Goal: Book appointment/travel/reservation

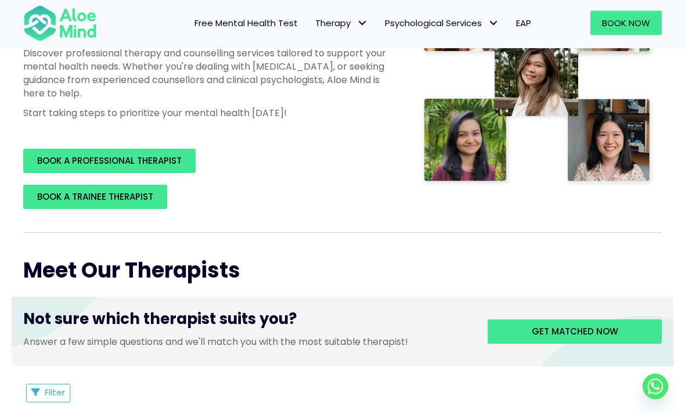
scroll to position [238, 0]
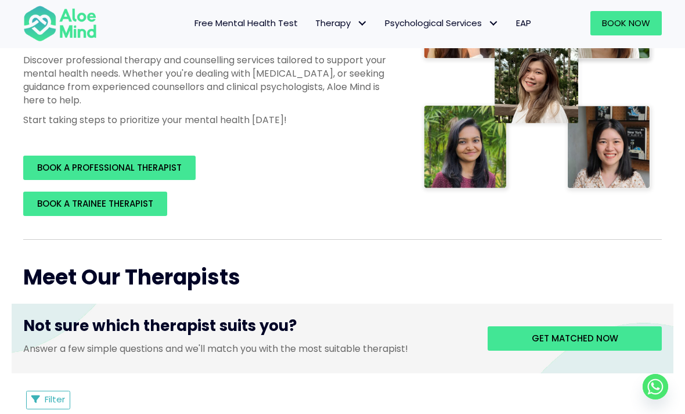
click at [641, 31] on link "Book Now" at bounding box center [626, 23] width 71 height 24
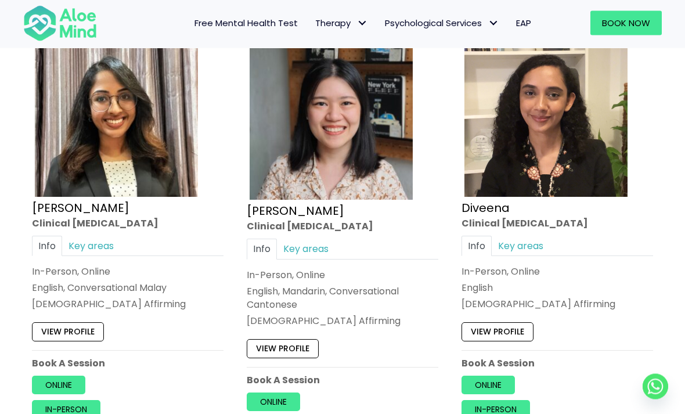
scroll to position [1052, 0]
click at [523, 400] on link "In-person" at bounding box center [496, 409] width 69 height 19
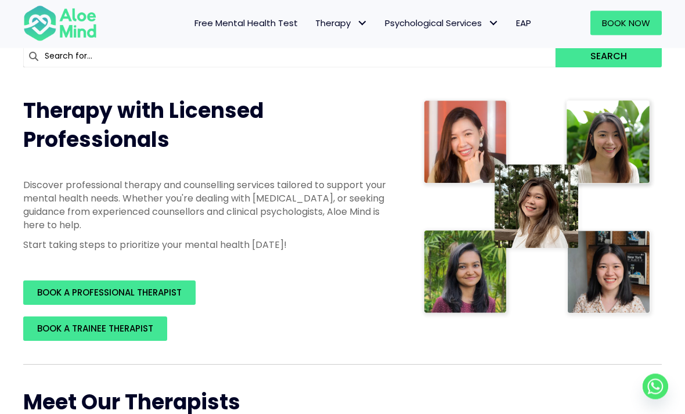
scroll to position [0, 0]
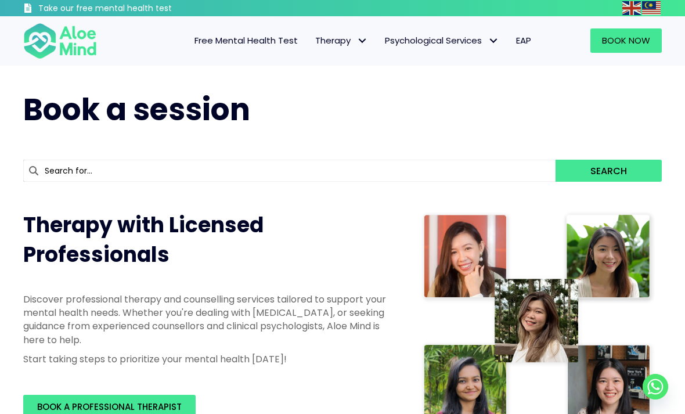
click at [630, 35] on span "Book Now" at bounding box center [626, 40] width 48 height 12
click at [654, 52] on link "Book Now" at bounding box center [626, 40] width 71 height 24
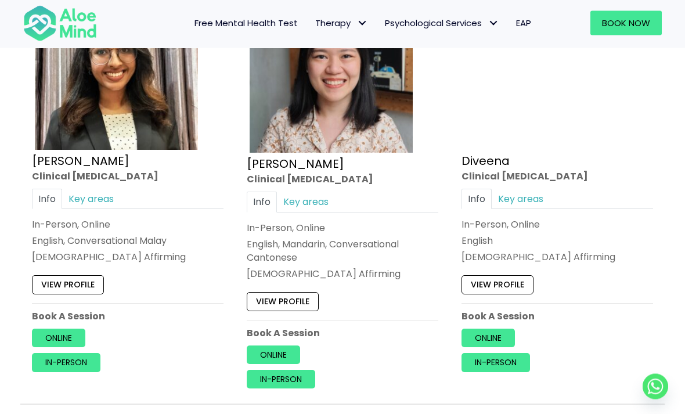
scroll to position [1098, 0]
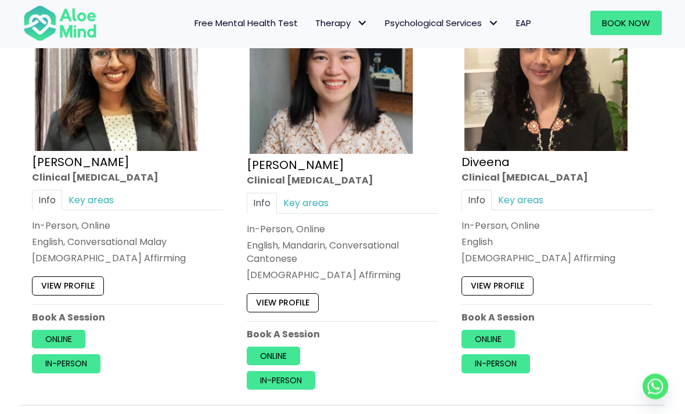
click at [538, 93] on img at bounding box center [546, 69] width 163 height 163
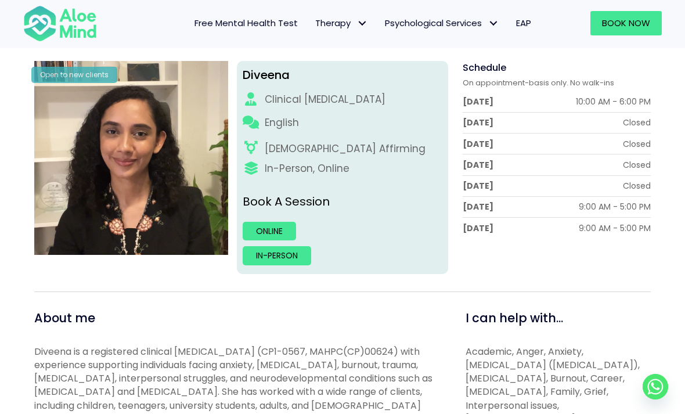
scroll to position [153, 0]
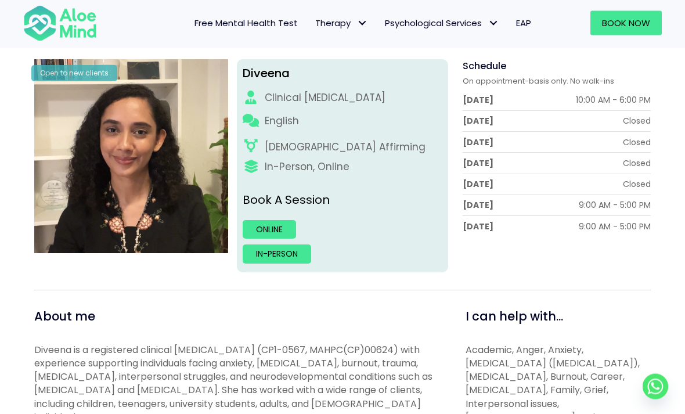
click at [276, 260] on link "In-person" at bounding box center [277, 254] width 69 height 19
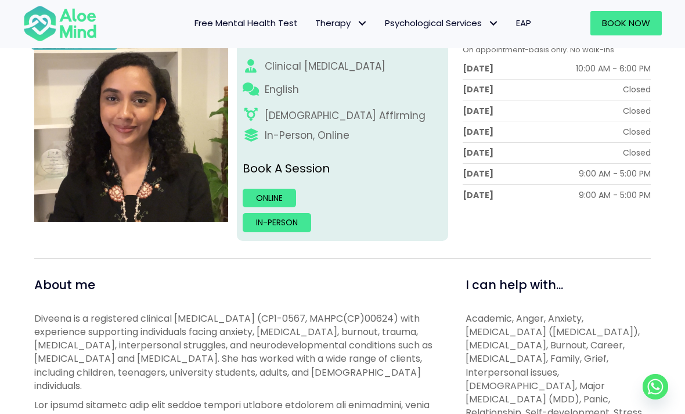
scroll to position [184, 0]
click at [279, 197] on link "Online" at bounding box center [269, 198] width 53 height 19
